Goal: Information Seeking & Learning: Learn about a topic

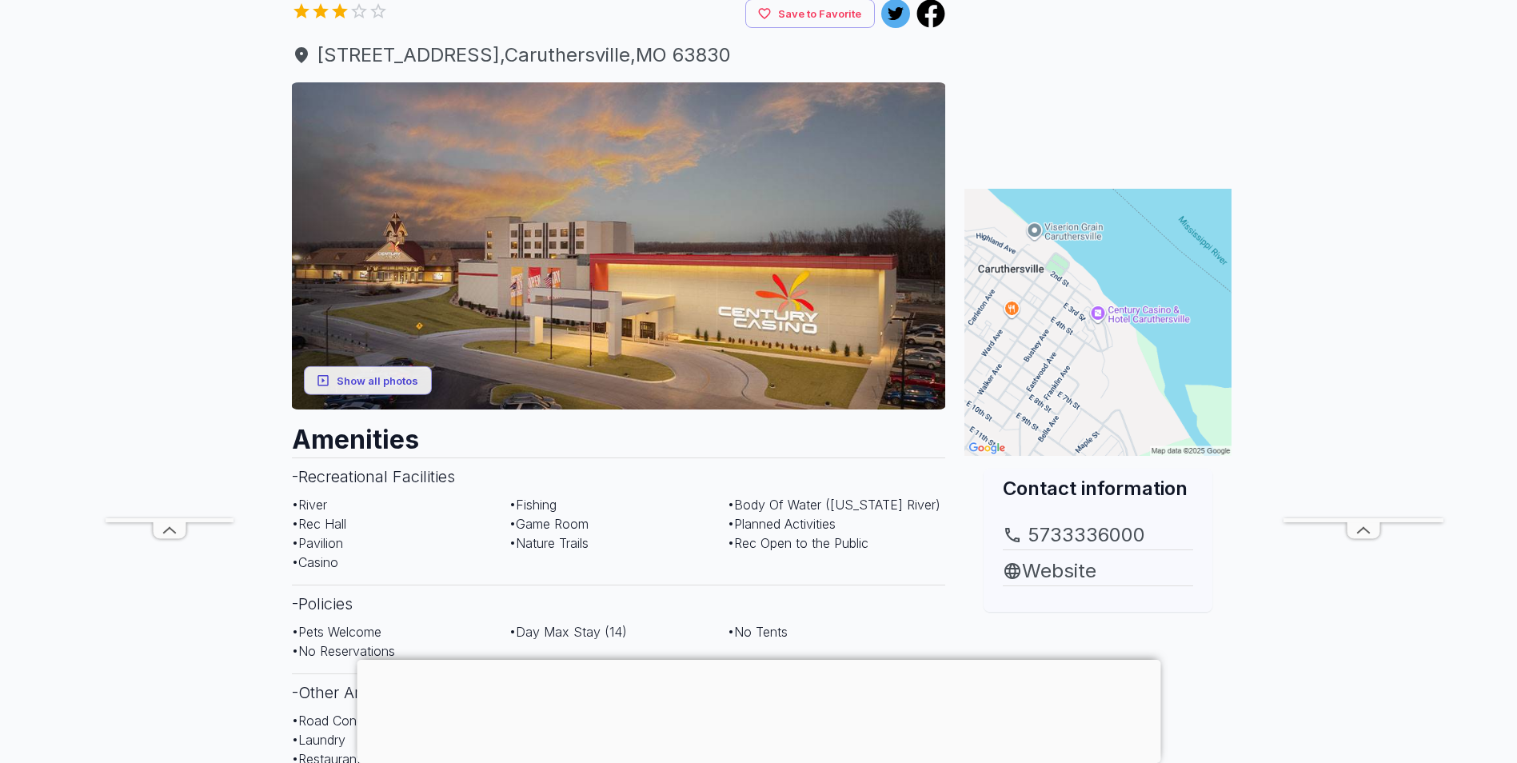
scroll to position [266, 0]
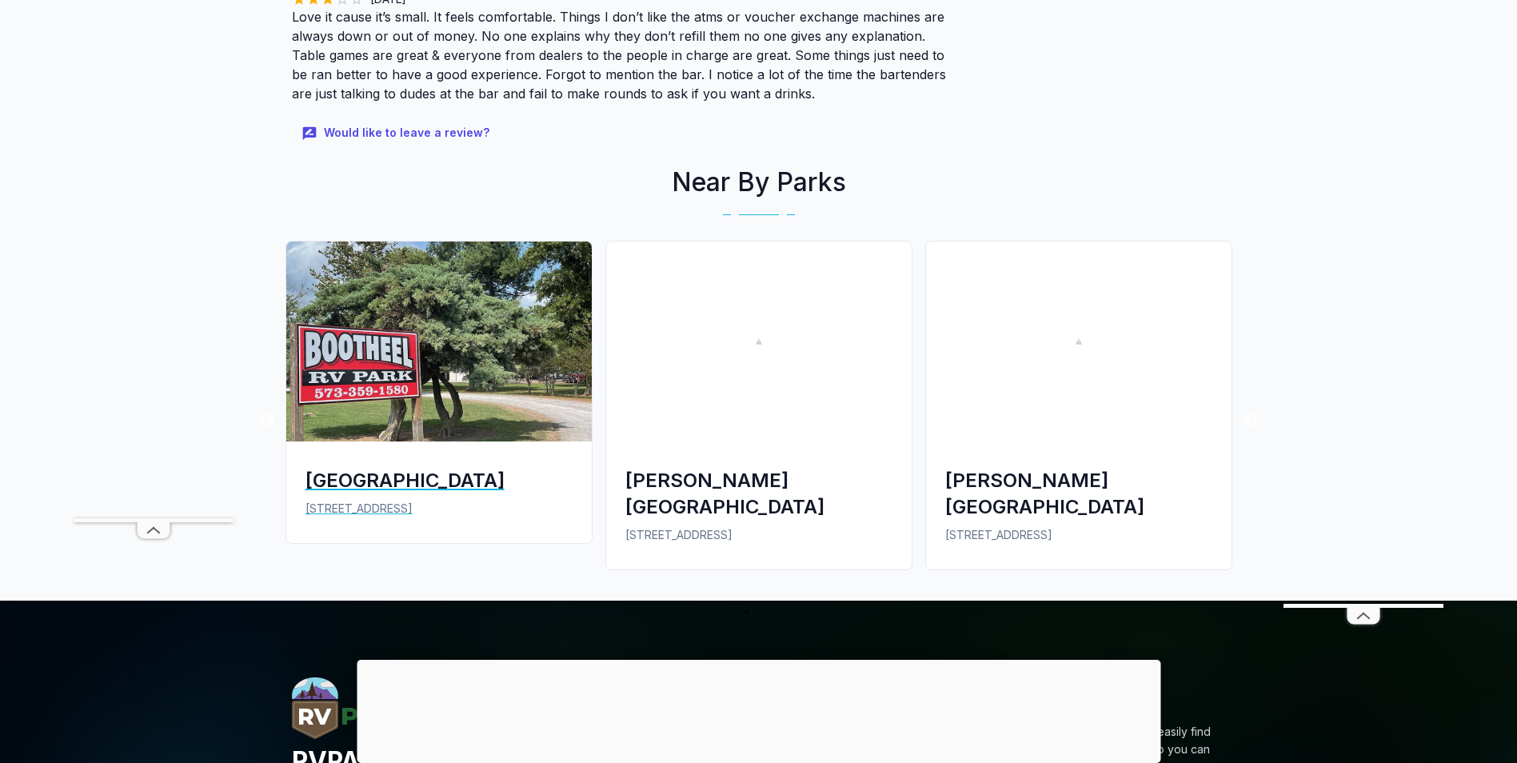
scroll to position [2798, 0]
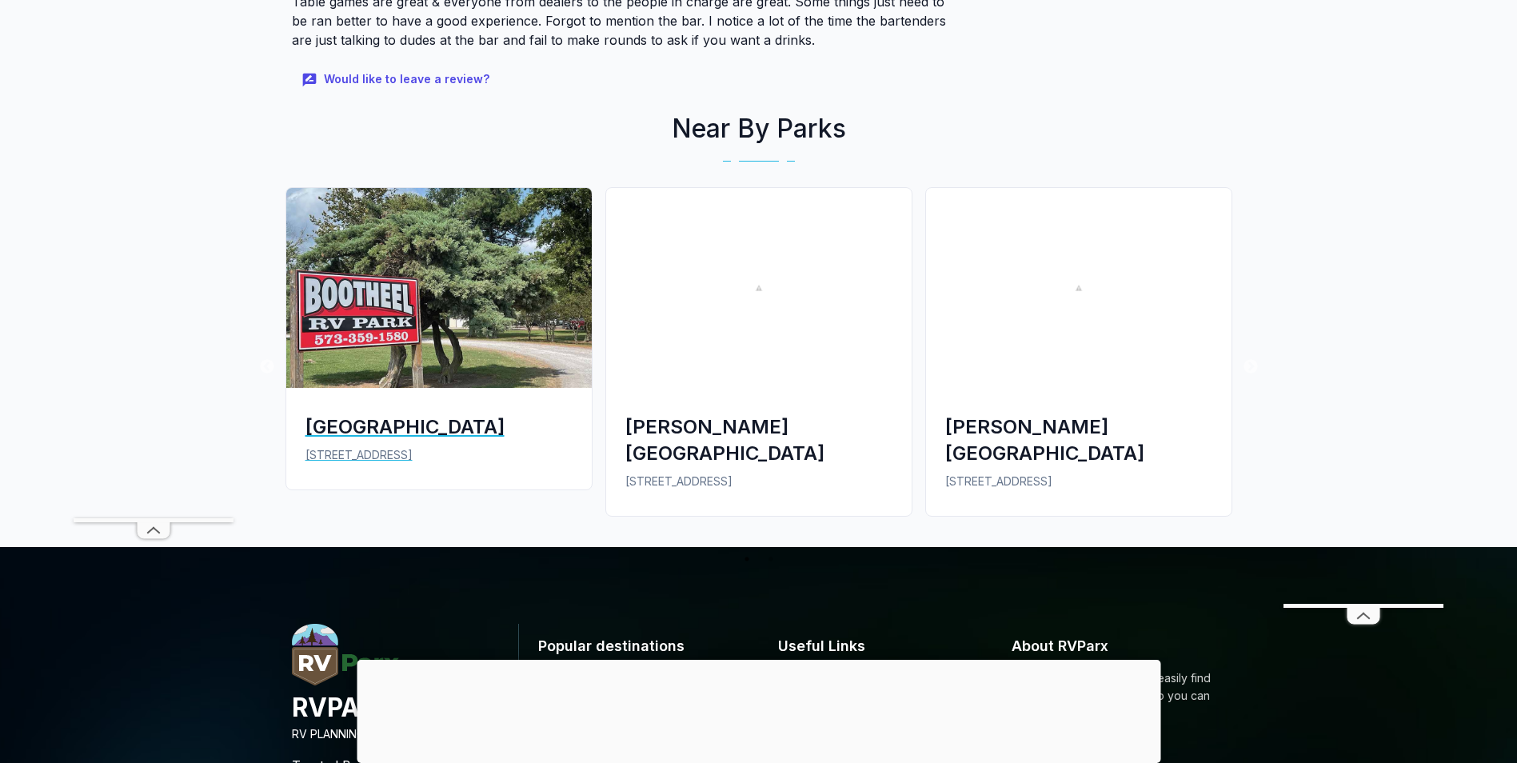
click at [357, 413] on div "[GEOGRAPHIC_DATA]" at bounding box center [438, 426] width 267 height 26
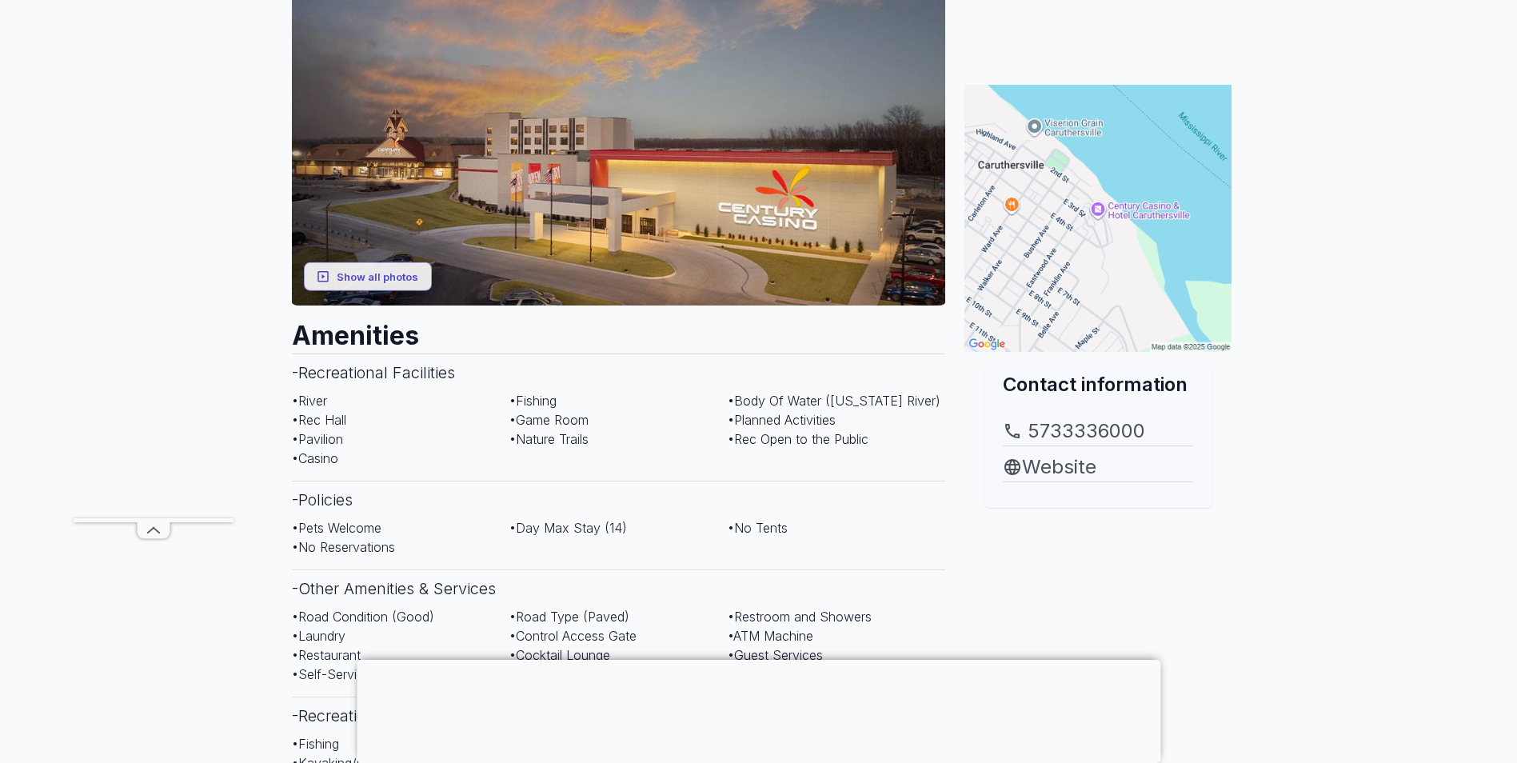
scroll to position [3, 0]
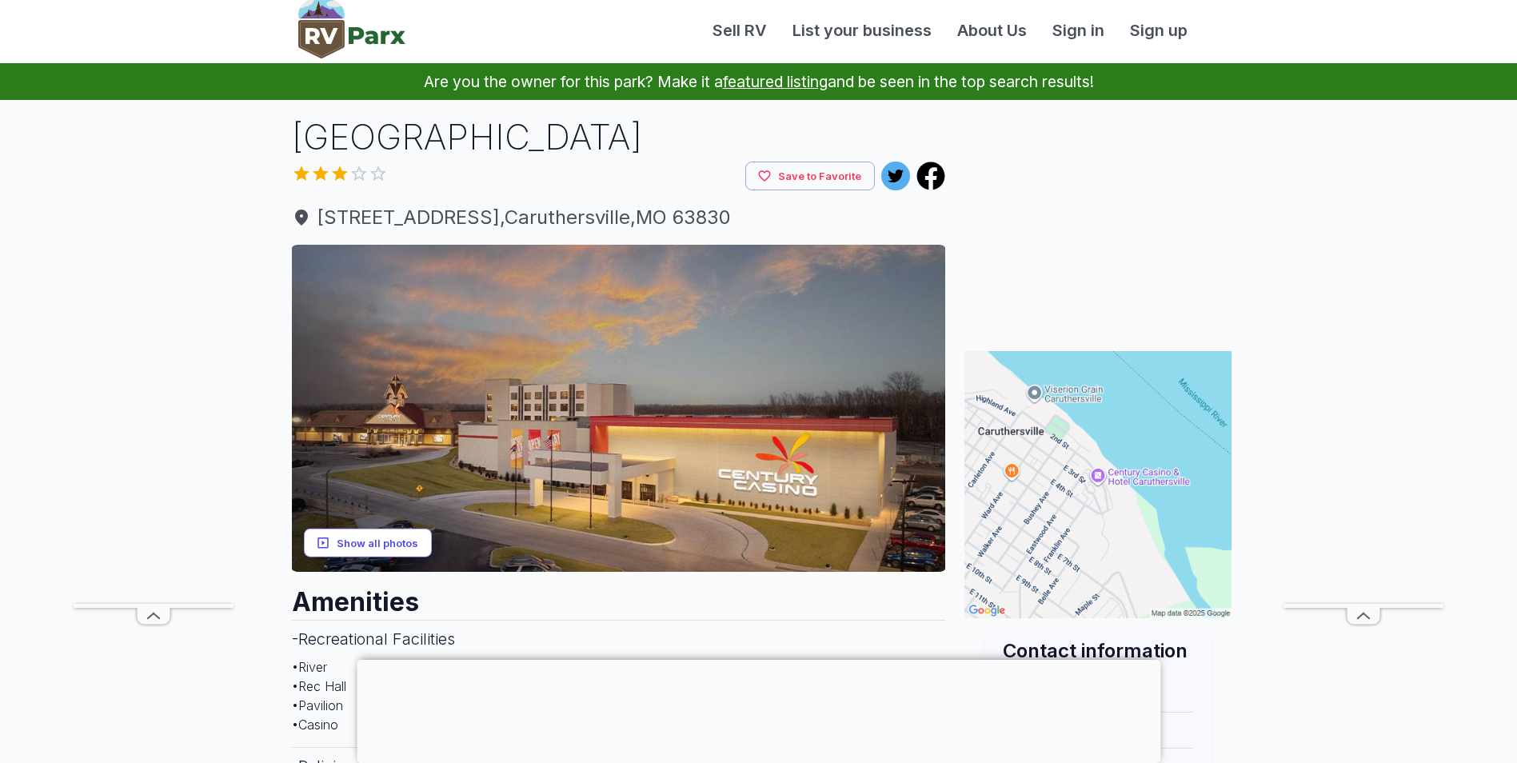
click at [382, 544] on button "Show all photos" at bounding box center [368, 543] width 128 height 30
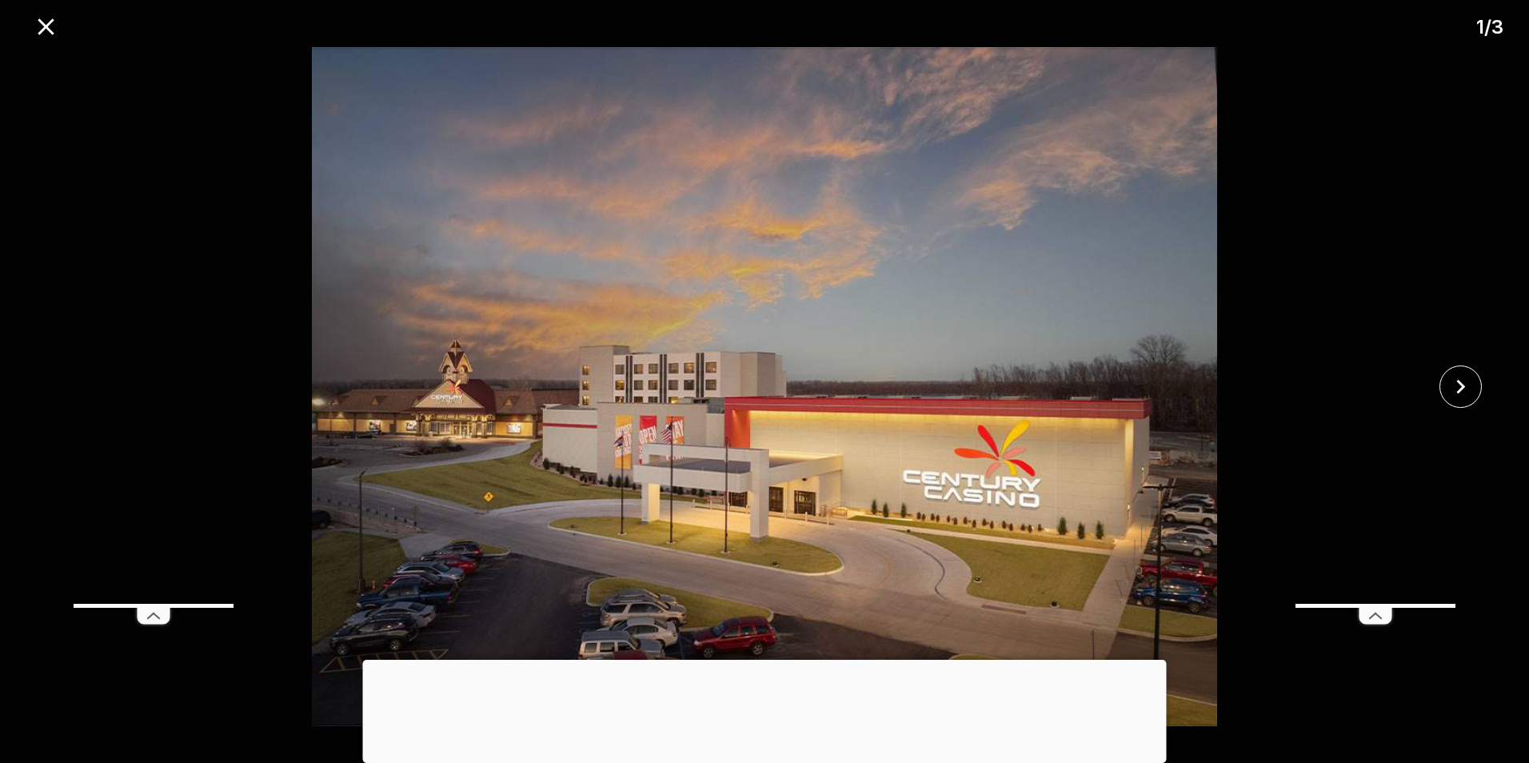
click at [762, 660] on div at bounding box center [765, 660] width 804 height 0
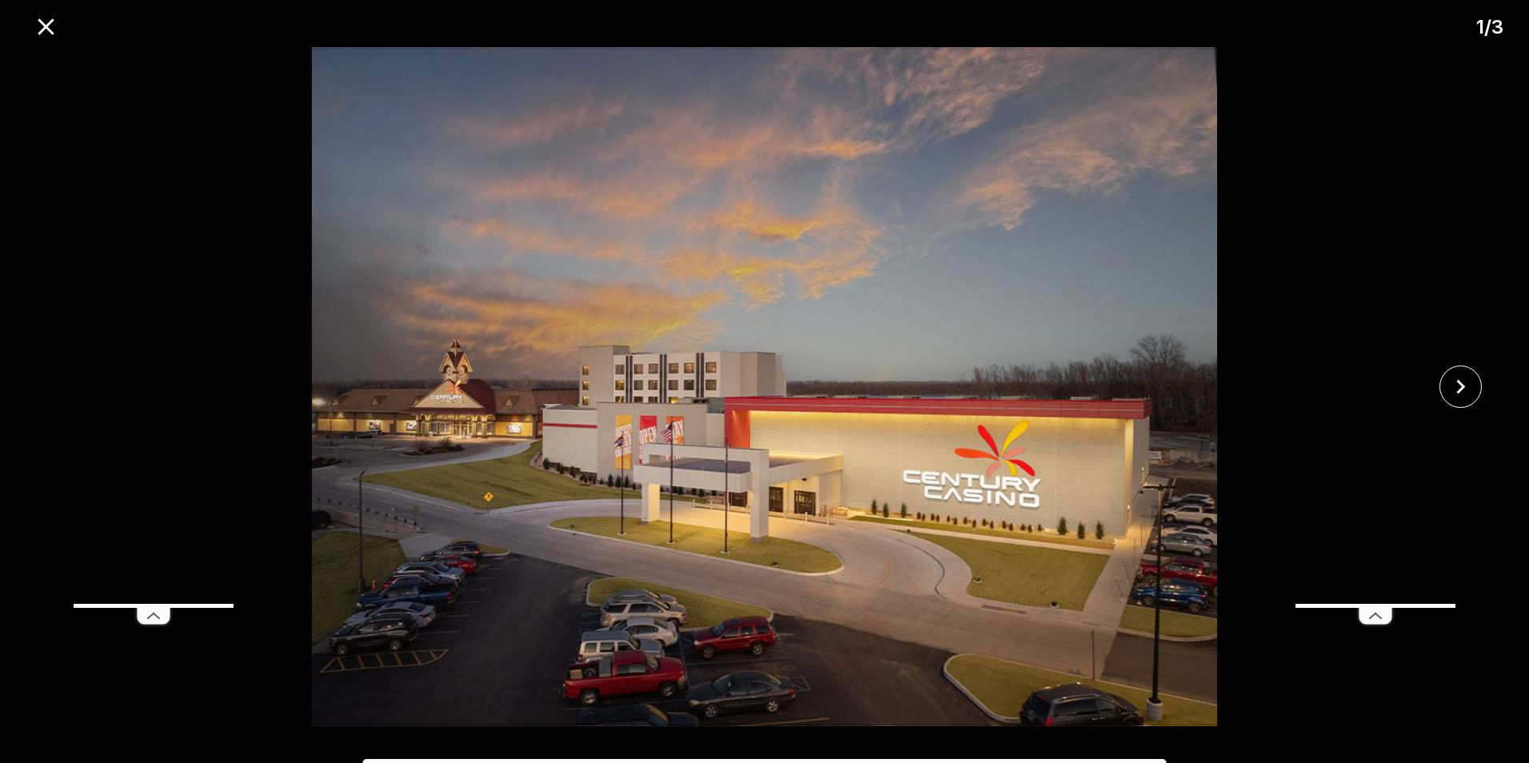
click at [1374, 620] on icon at bounding box center [1375, 616] width 32 height 16
click at [1458, 379] on icon "close" at bounding box center [1460, 387] width 28 height 28
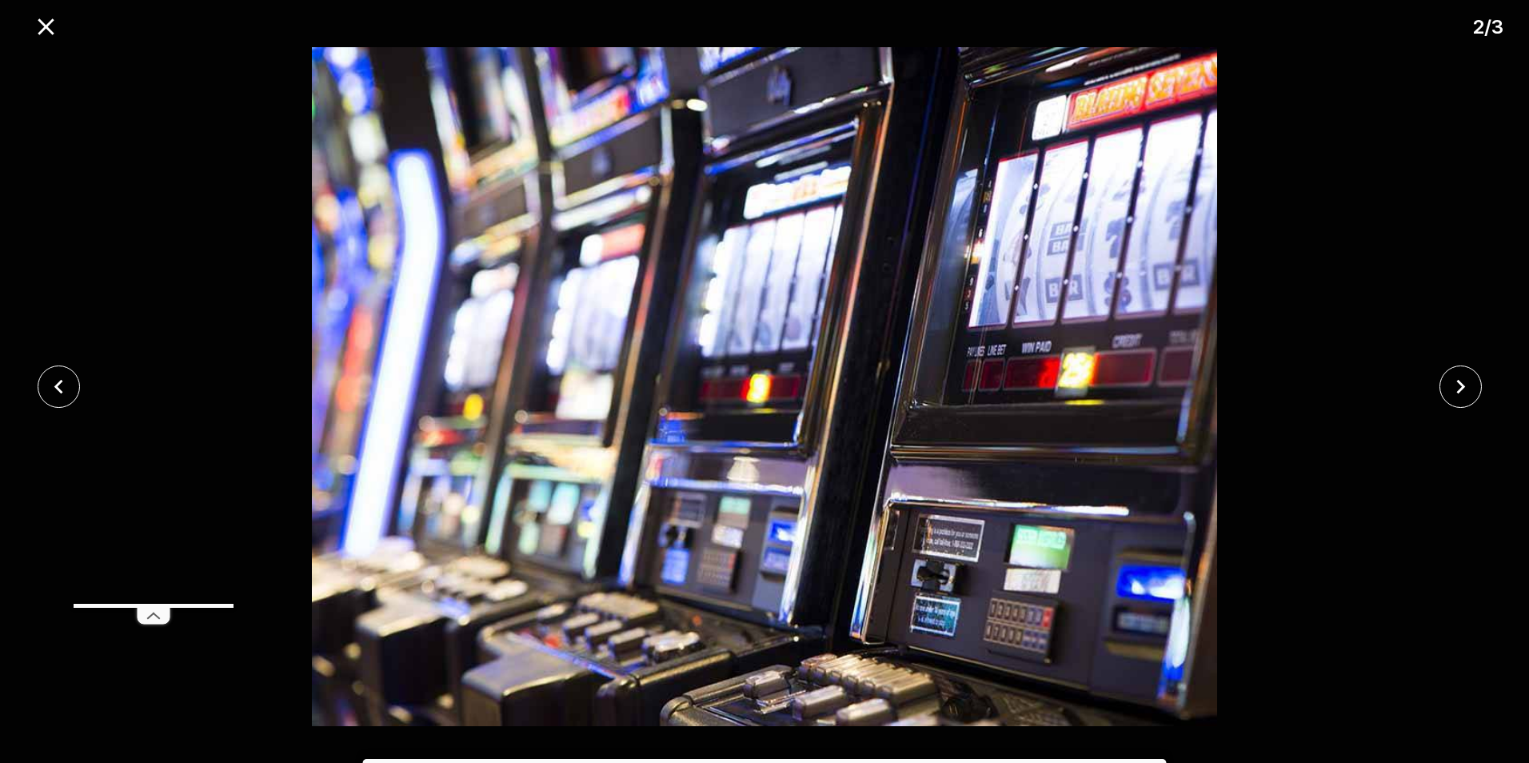
click at [1454, 381] on icon "close" at bounding box center [1460, 387] width 28 height 28
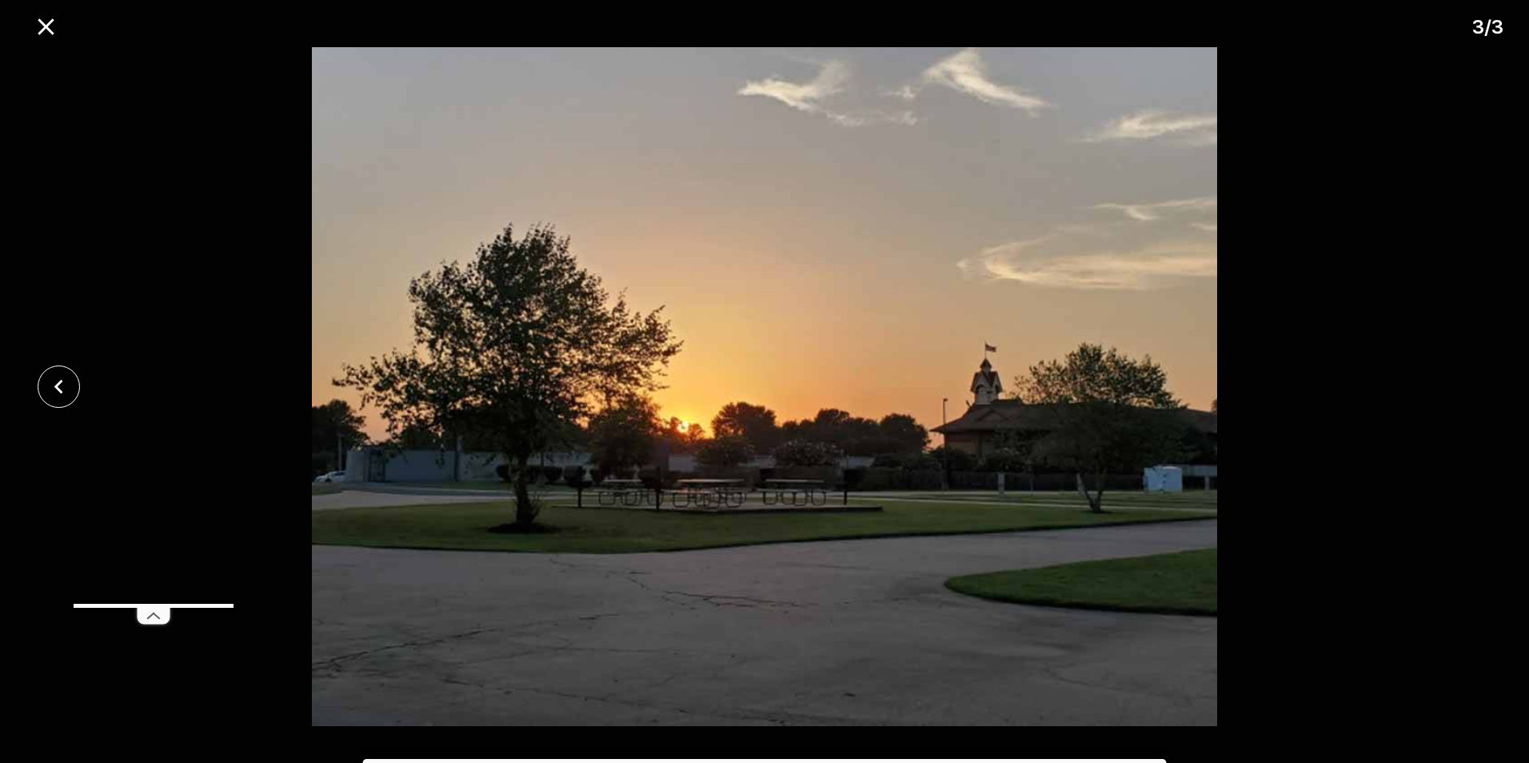
click at [1448, 383] on div at bounding box center [764, 386] width 1529 height 679
click at [47, 28] on icon "close" at bounding box center [46, 26] width 16 height 16
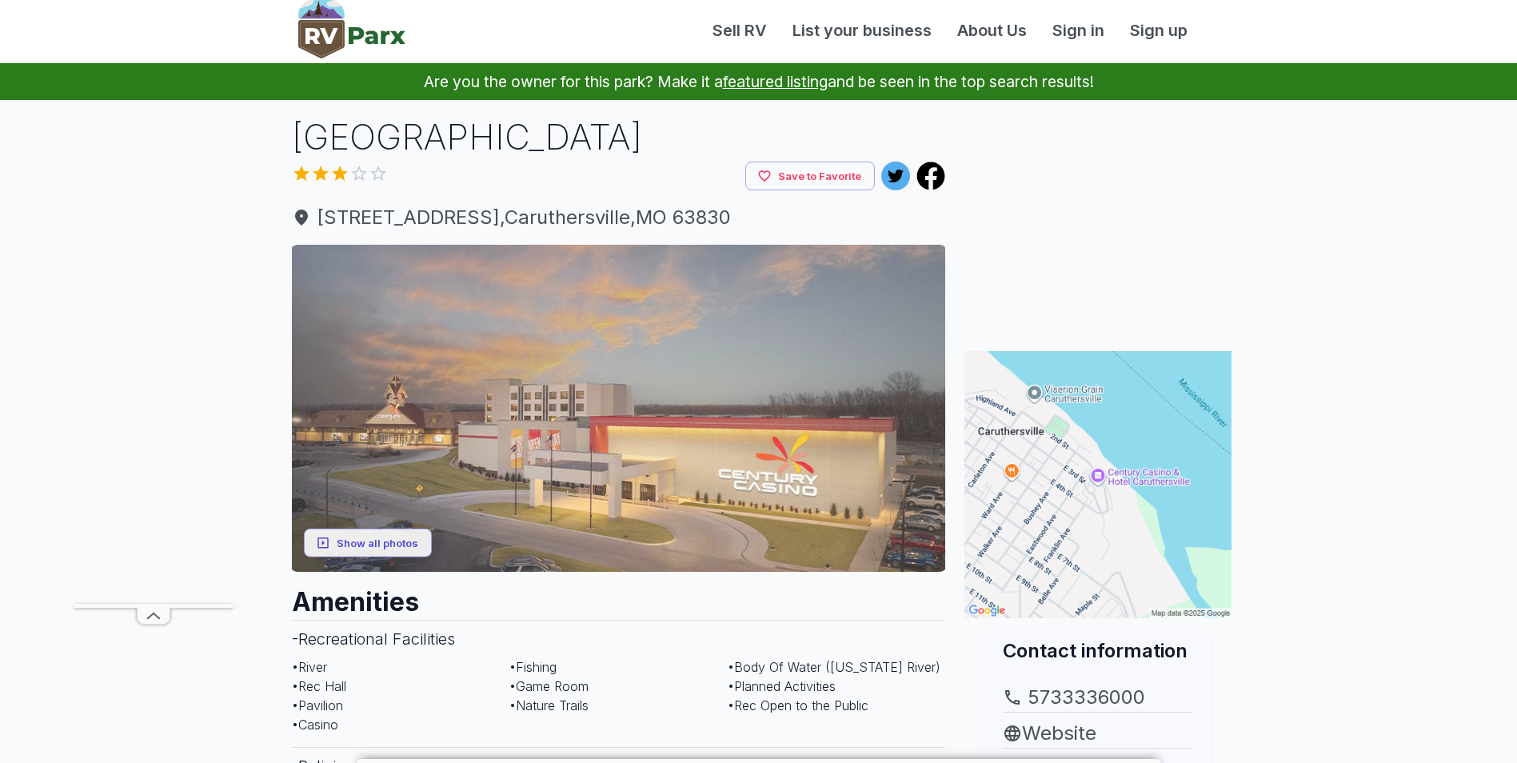
scroll to position [0, 0]
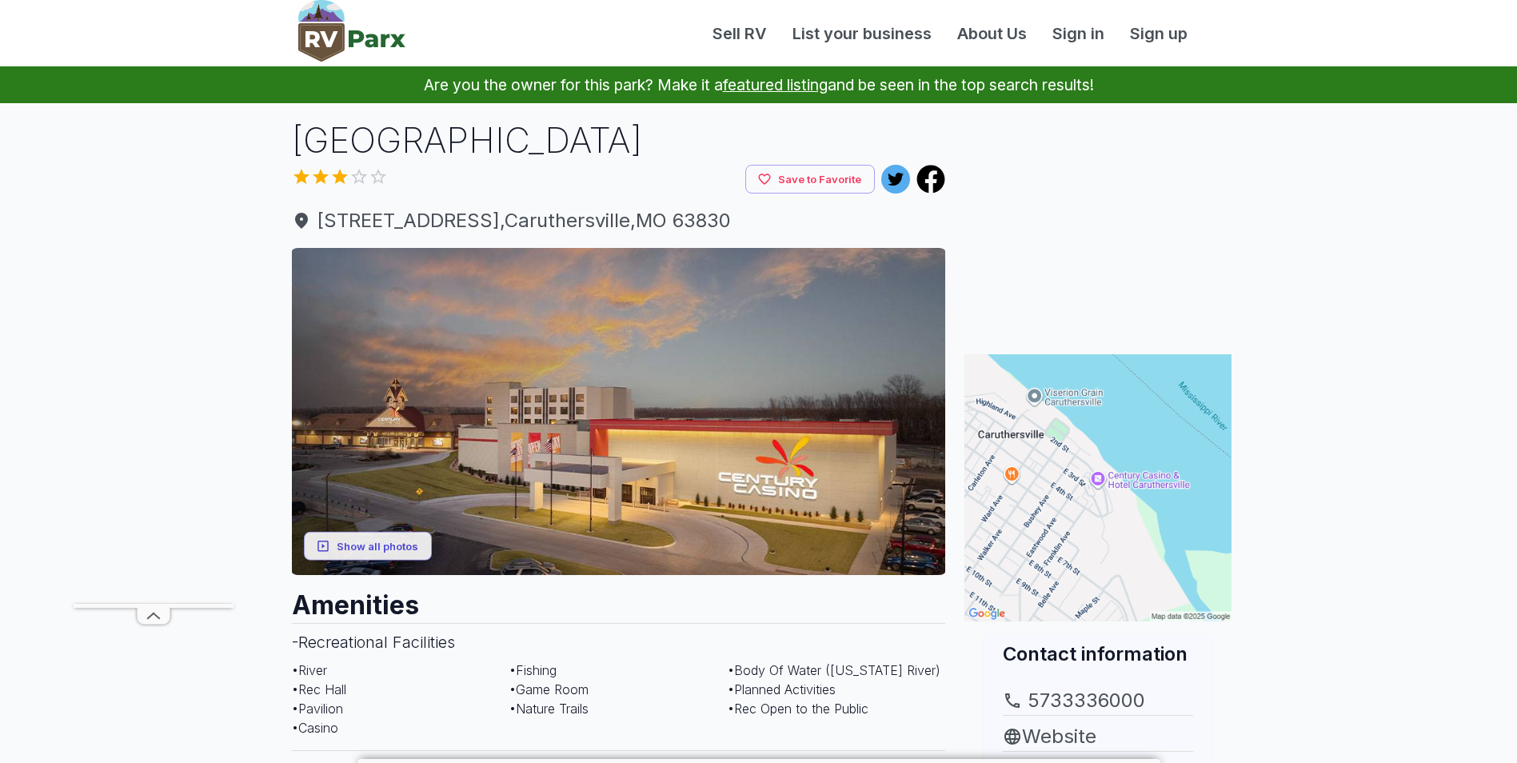
scroll to position [2798, 0]
